Goal: Check status: Check status

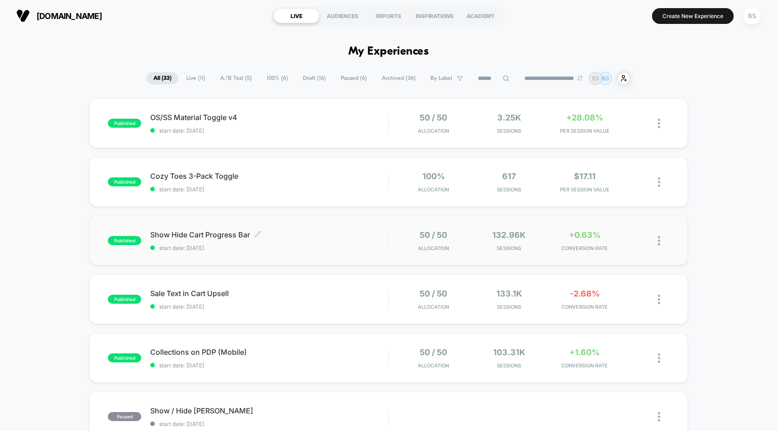
click at [384, 245] on span "start date: [DATE]" at bounding box center [269, 248] width 238 height 7
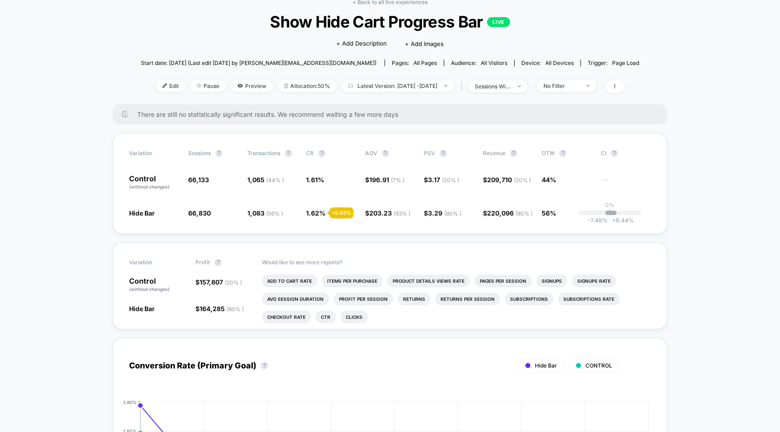
scroll to position [28, 0]
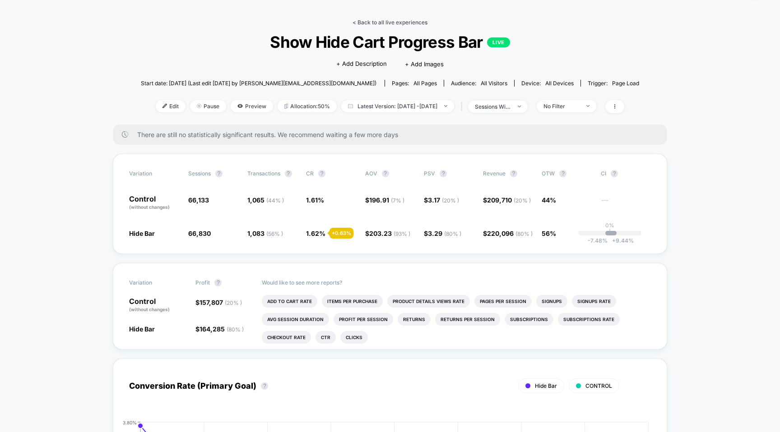
click at [374, 24] on link "< Back to all live experiences" at bounding box center [389, 22] width 75 height 7
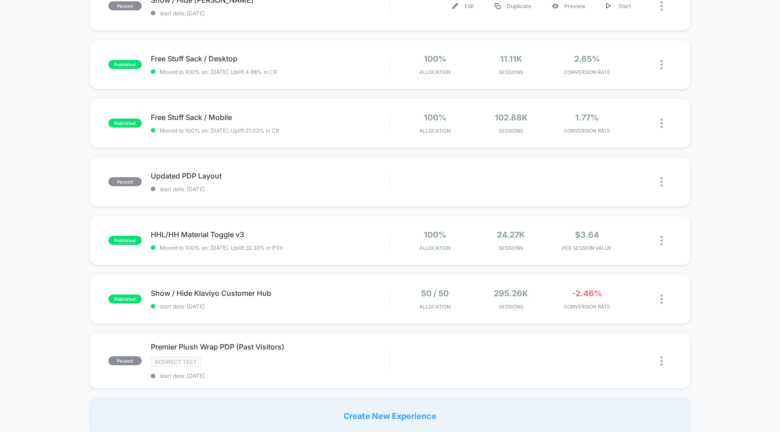
scroll to position [528, 0]
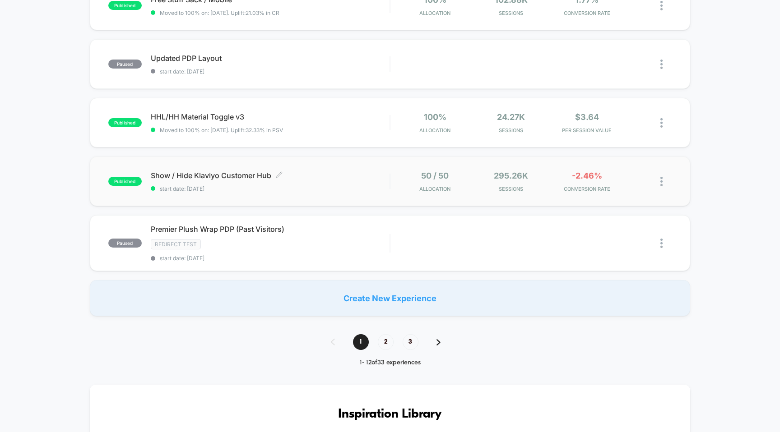
click at [381, 189] on span "start date: [DATE]" at bounding box center [270, 188] width 239 height 7
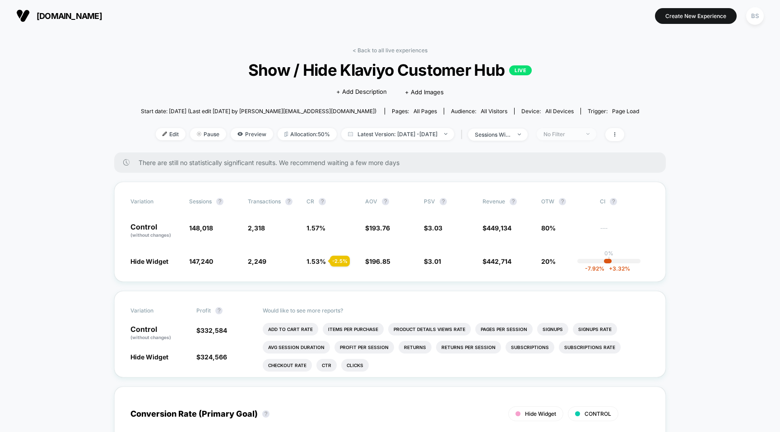
click at [566, 128] on span "No Filter" at bounding box center [567, 134] width 60 height 12
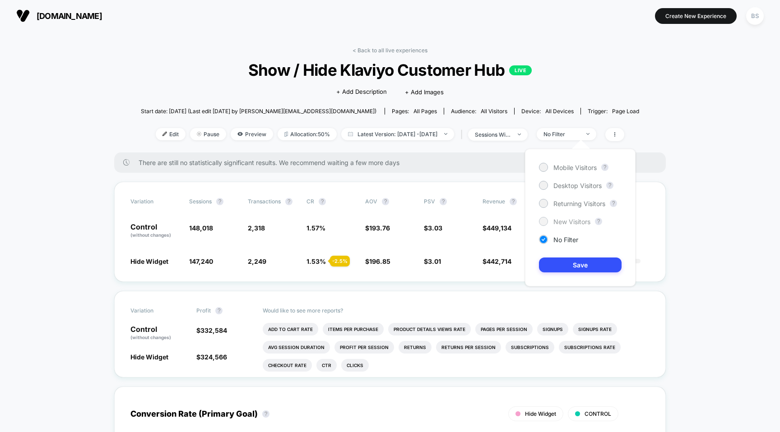
click at [565, 222] on span "New Visitors" at bounding box center [571, 222] width 37 height 8
click at [560, 271] on button "Save" at bounding box center [580, 265] width 83 height 15
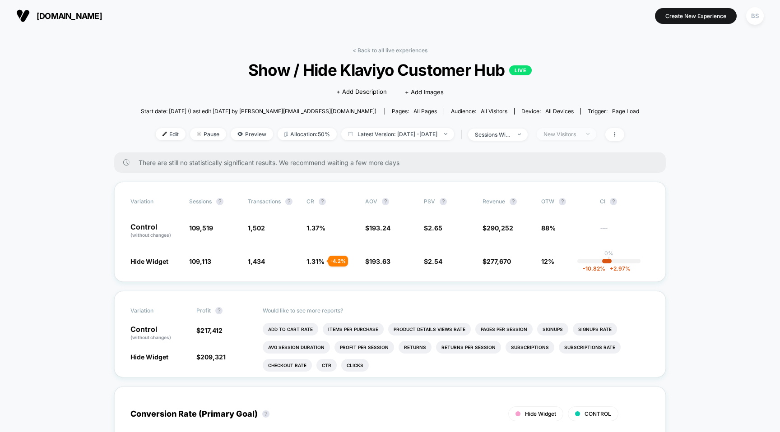
click at [579, 136] on div "New Visitors" at bounding box center [561, 134] width 36 height 7
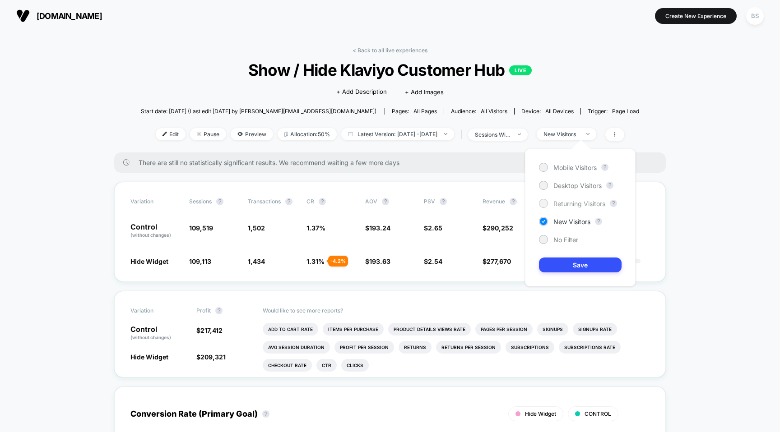
click at [569, 199] on div "Returning Visitors" at bounding box center [572, 203] width 66 height 9
click at [567, 268] on button "Save" at bounding box center [580, 265] width 83 height 15
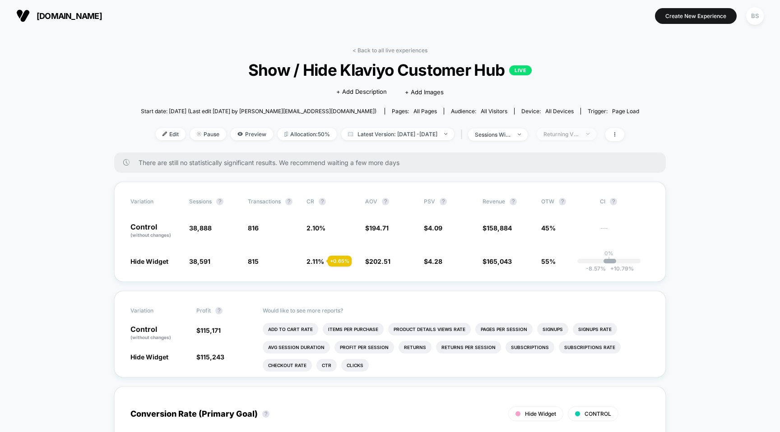
click at [577, 136] on div "Returning Visitors" at bounding box center [561, 134] width 36 height 7
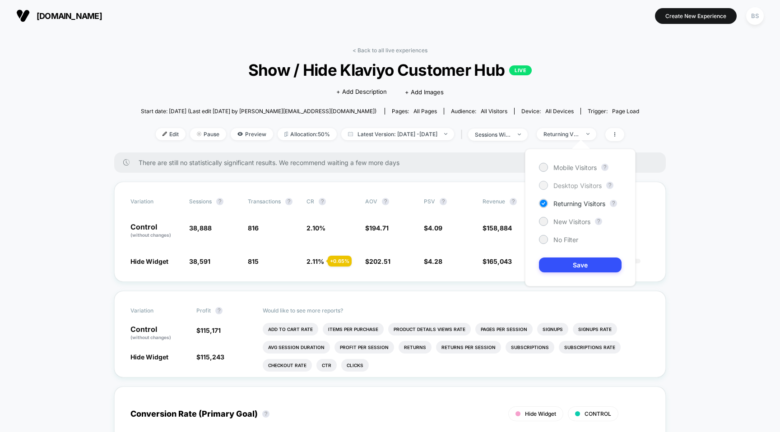
click at [571, 186] on span "Desktop Visitors" at bounding box center [577, 186] width 48 height 8
click at [567, 254] on div "Mobile Visitors ? Desktop Visitors ? Returning Visitors ? New Visitors ? No Fil…" at bounding box center [580, 218] width 111 height 138
click at [566, 260] on button "Save" at bounding box center [580, 265] width 83 height 15
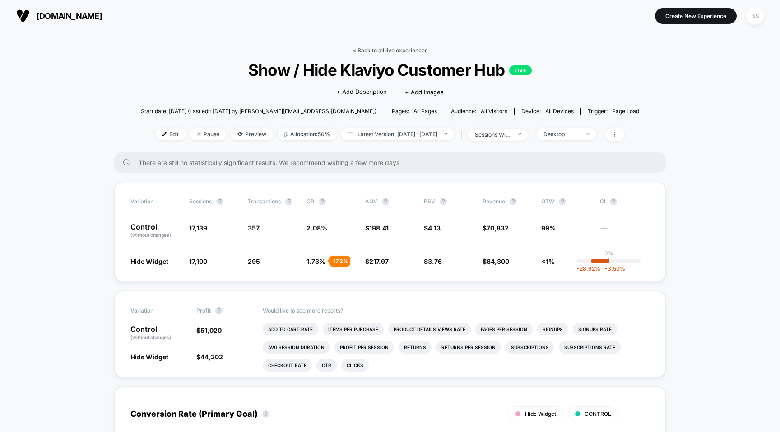
click at [377, 48] on link "< Back to all live experiences" at bounding box center [389, 50] width 75 height 7
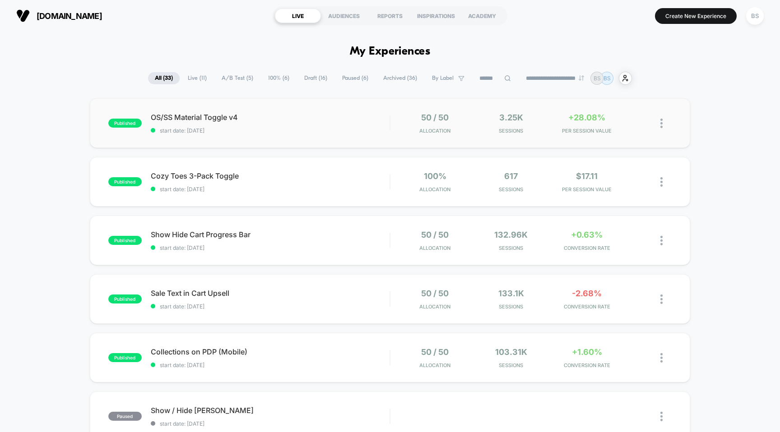
click at [388, 134] on div "published OS/SS Material Toggle v4 start date: [DATE] 50 / 50 Allocation 3.25k …" at bounding box center [390, 123] width 601 height 50
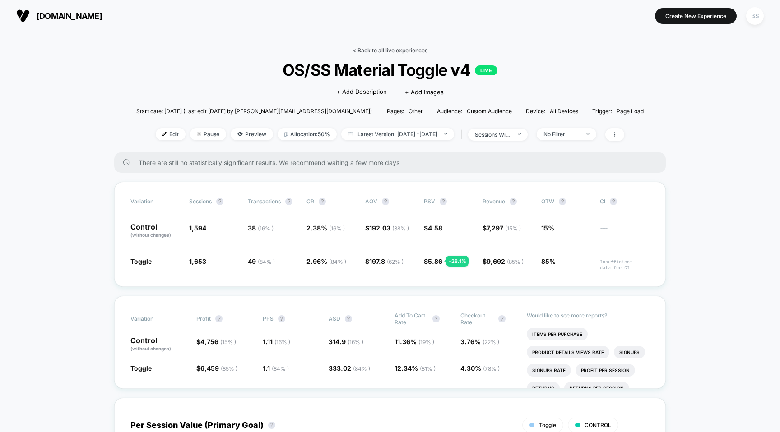
click at [375, 53] on link "< Back to all live experiences" at bounding box center [389, 50] width 75 height 7
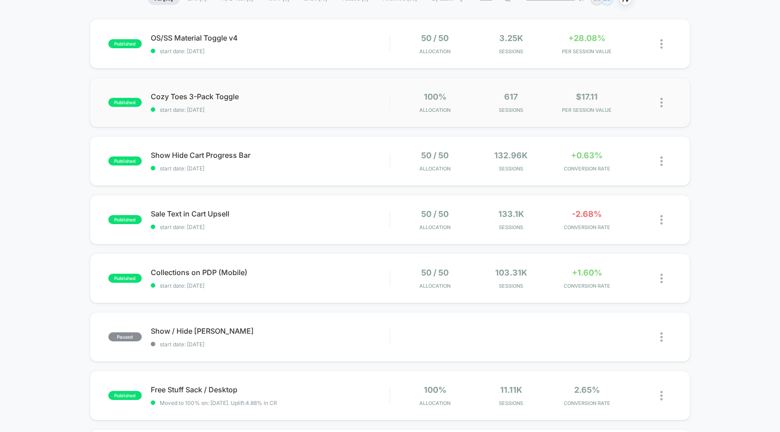
scroll to position [80, 0]
click at [356, 277] on div "Collections on PDP (Mobile) Click to edit experience details Click to edit expe…" at bounding box center [270, 277] width 239 height 21
